Goal: Navigation & Orientation: Find specific page/section

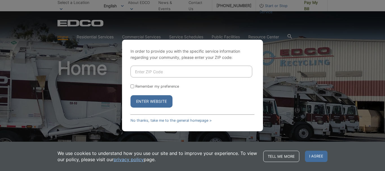
click at [219, 72] on input "Enter ZIP Code" at bounding box center [192, 72] width 122 height 12
type input "92025"
click at [152, 104] on button "Enter Website" at bounding box center [152, 101] width 42 height 12
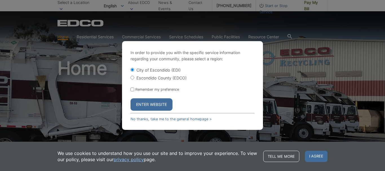
click at [132, 79] on input "Escondido County (EDCO)" at bounding box center [133, 78] width 4 height 4
radio input "true"
click at [149, 104] on button "Enter Website" at bounding box center [152, 104] width 42 height 12
